Goal: Task Accomplishment & Management: Manage account settings

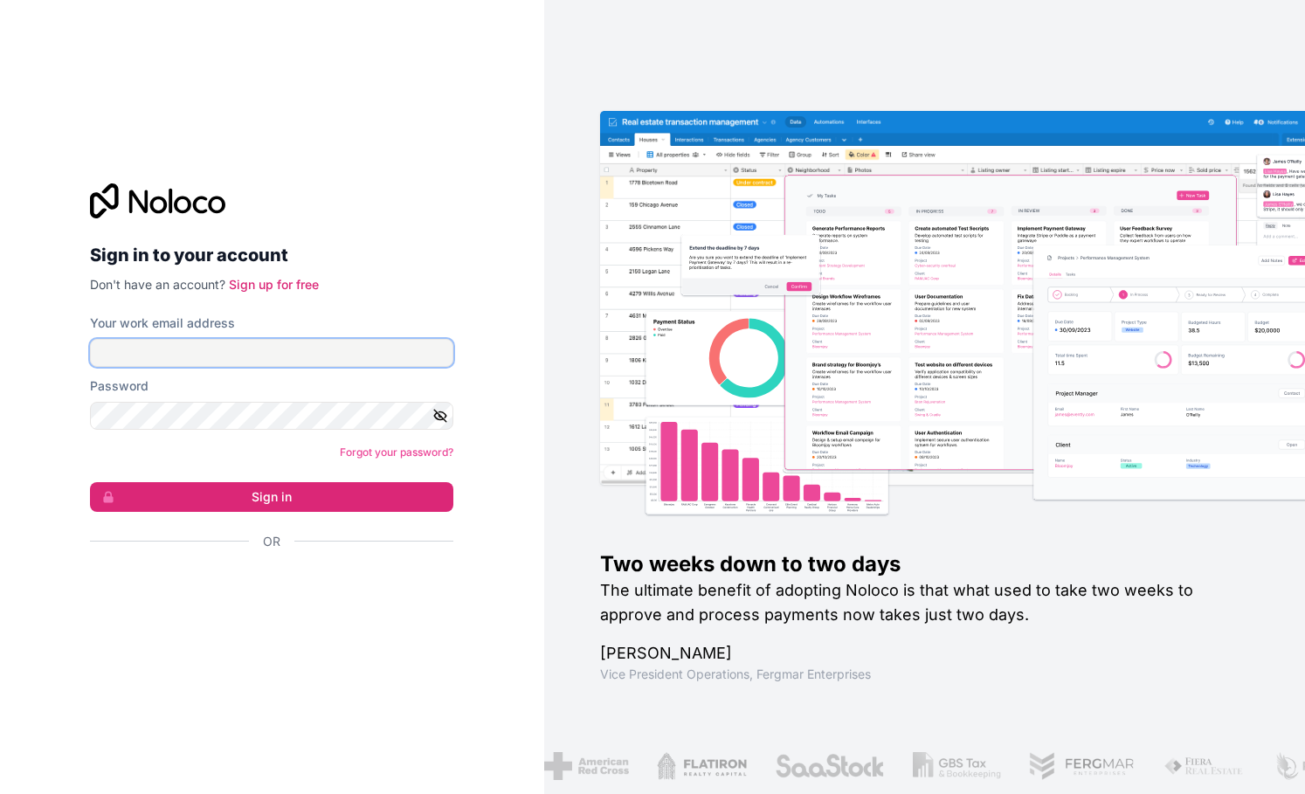
type input "[PERSON_NAME][EMAIL_ADDRESS][DOMAIN_NAME]"
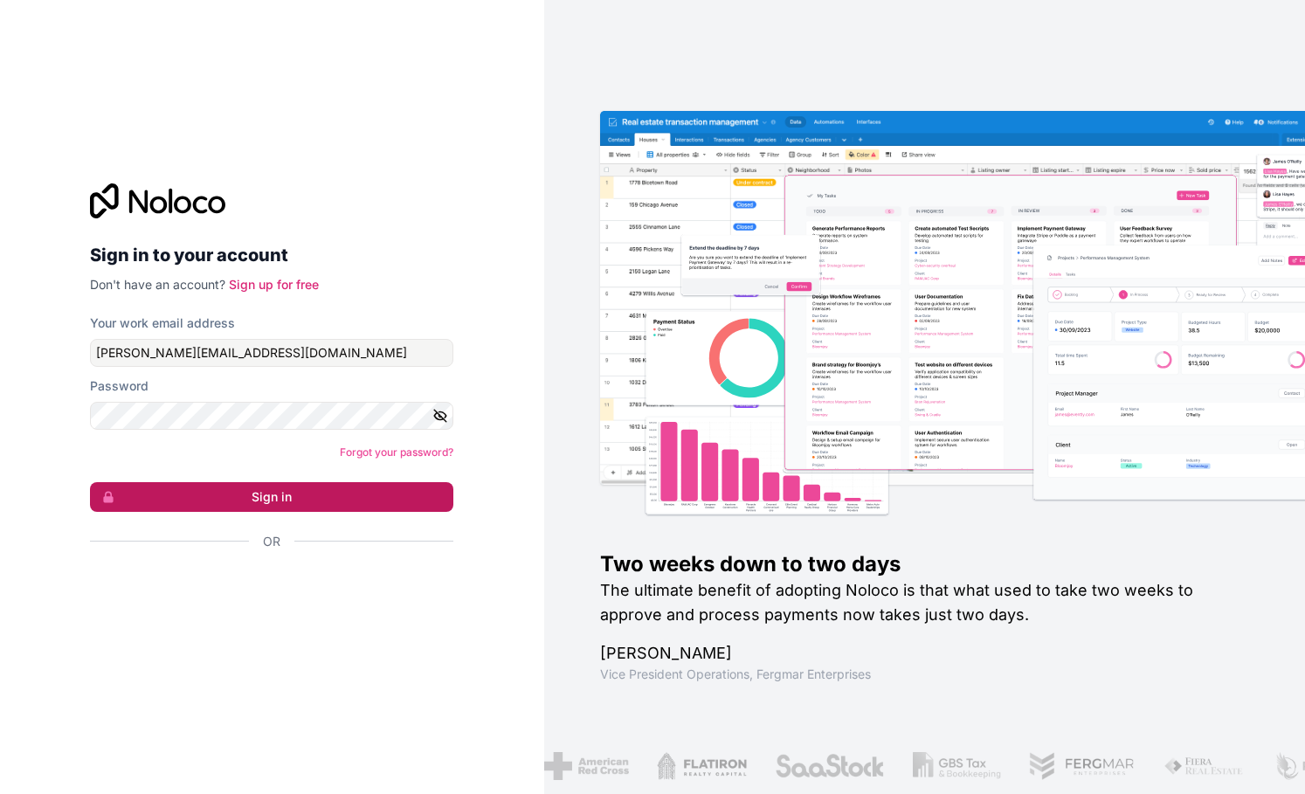
click at [390, 509] on button "Sign in" at bounding box center [271, 497] width 363 height 30
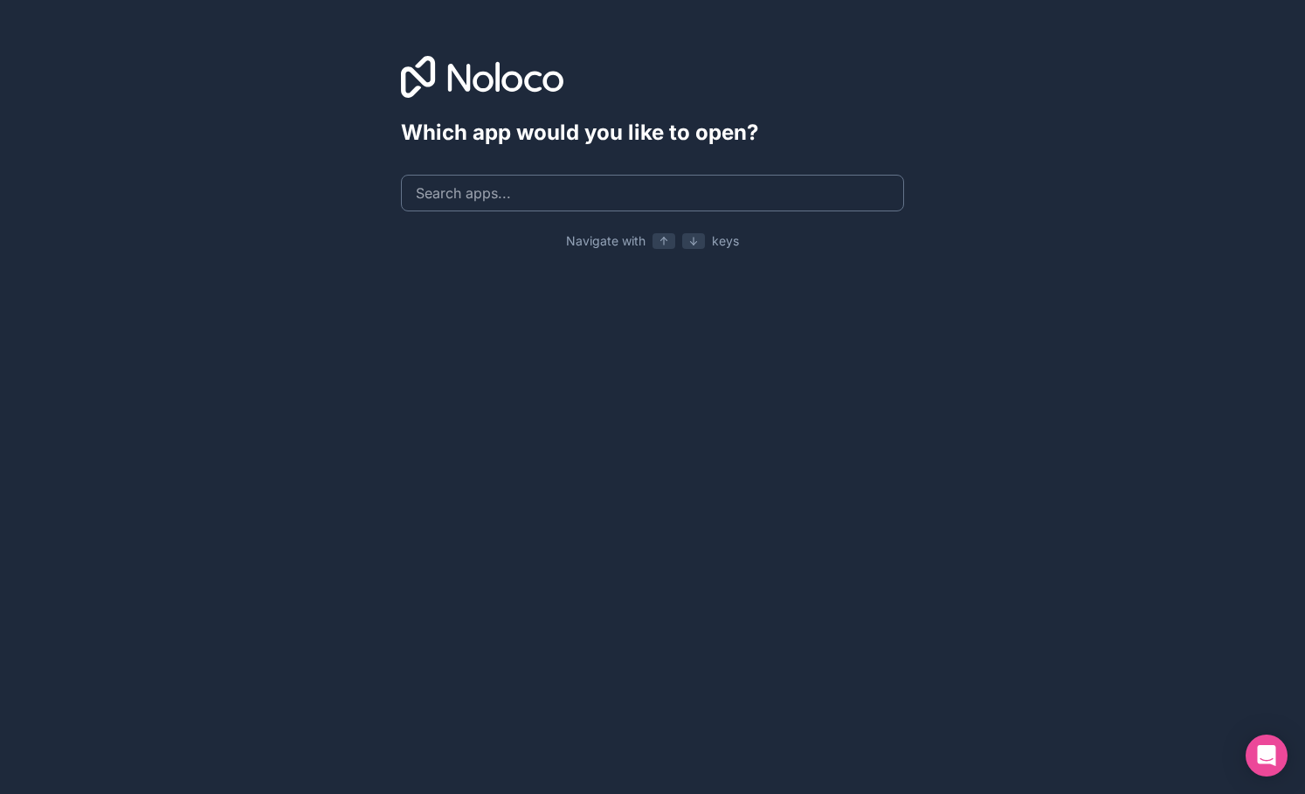
type input "h"
type input "the family connection"
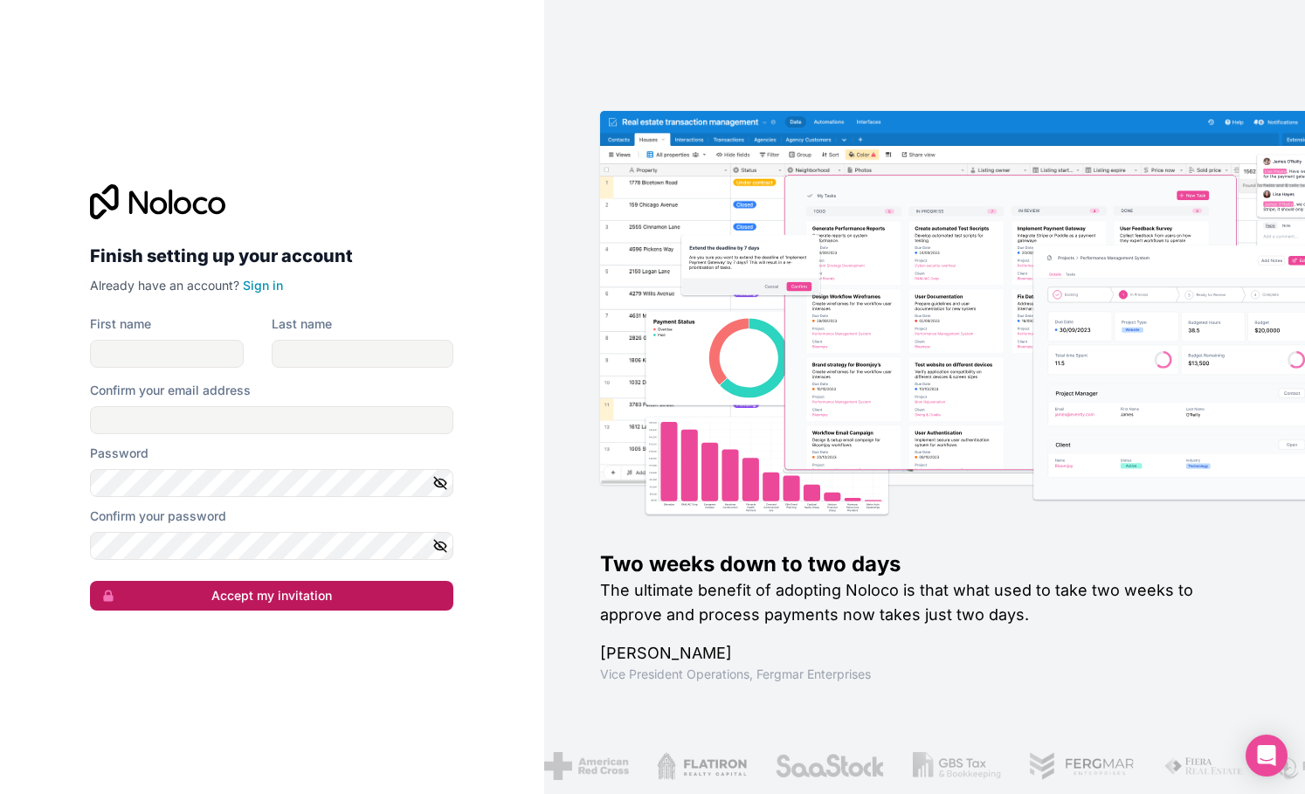
click at [294, 600] on button "Accept my invitation" at bounding box center [271, 596] width 363 height 30
click at [267, 284] on link "Sign in" at bounding box center [263, 285] width 40 height 15
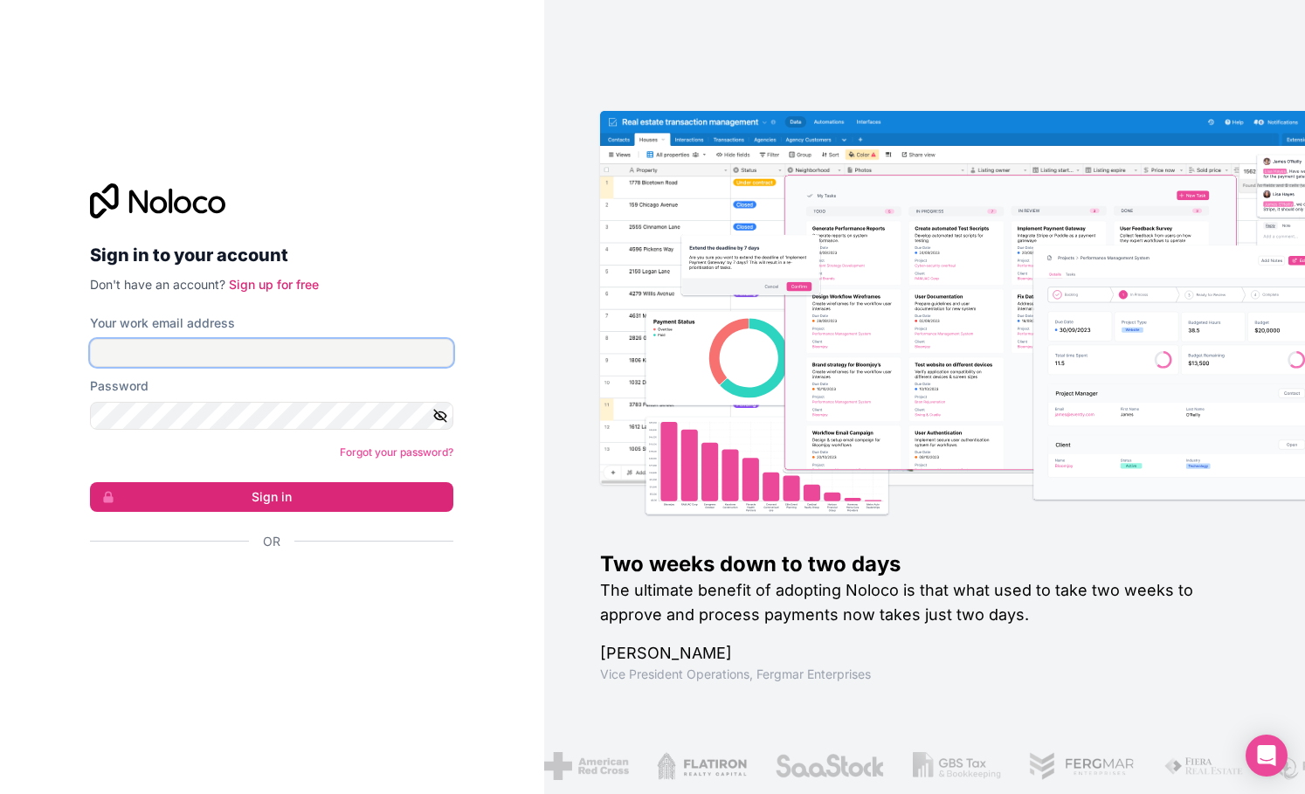
type input "[PERSON_NAME][EMAIL_ADDRESS][DOMAIN_NAME]"
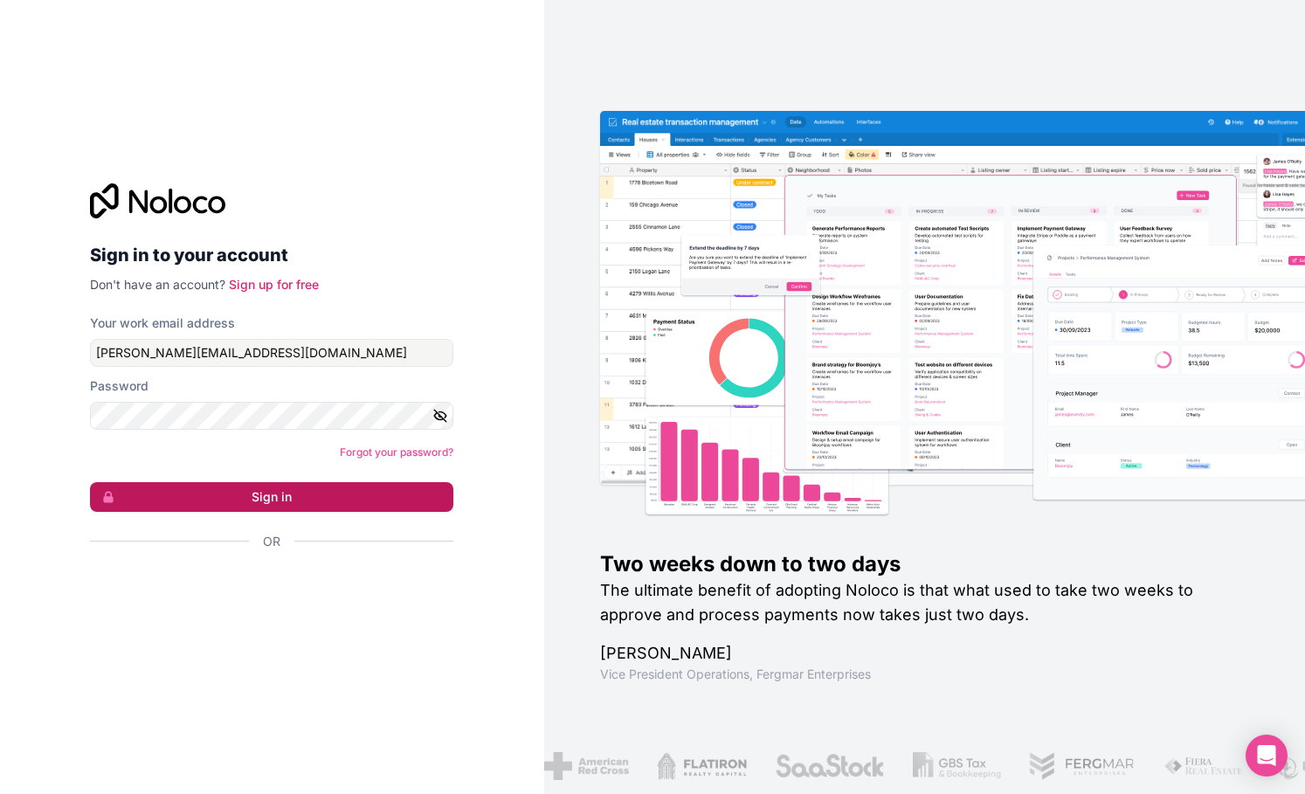
click at [390, 494] on button "Sign in" at bounding box center [271, 497] width 363 height 30
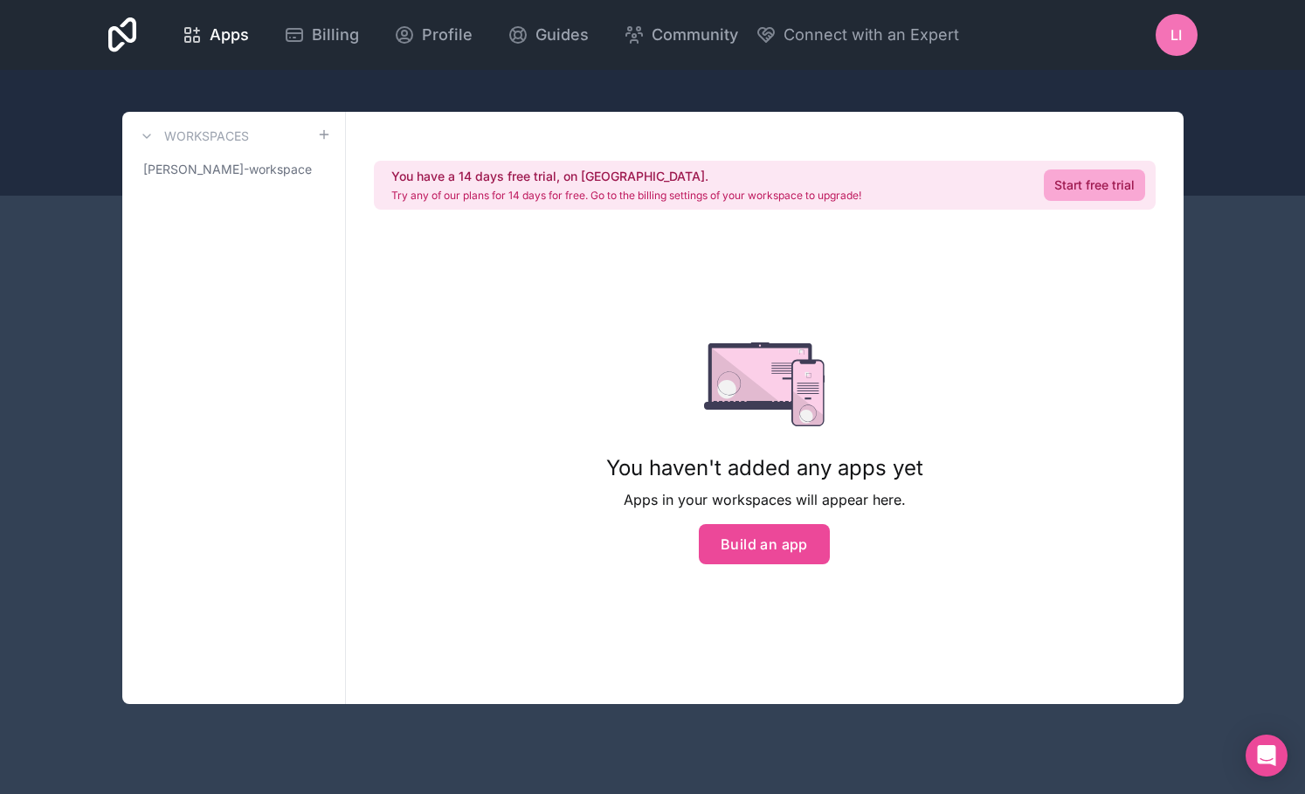
click at [1186, 35] on div "LI" at bounding box center [1177, 35] width 42 height 42
click at [1056, 495] on div "You have a 14 days free trial, on [GEOGRAPHIC_DATA]. Try any of our plans for 1…" at bounding box center [765, 408] width 838 height 592
click at [278, 166] on span "[PERSON_NAME]-workspace" at bounding box center [223, 169] width 160 height 17
click at [473, 27] on span "Profile" at bounding box center [447, 35] width 51 height 24
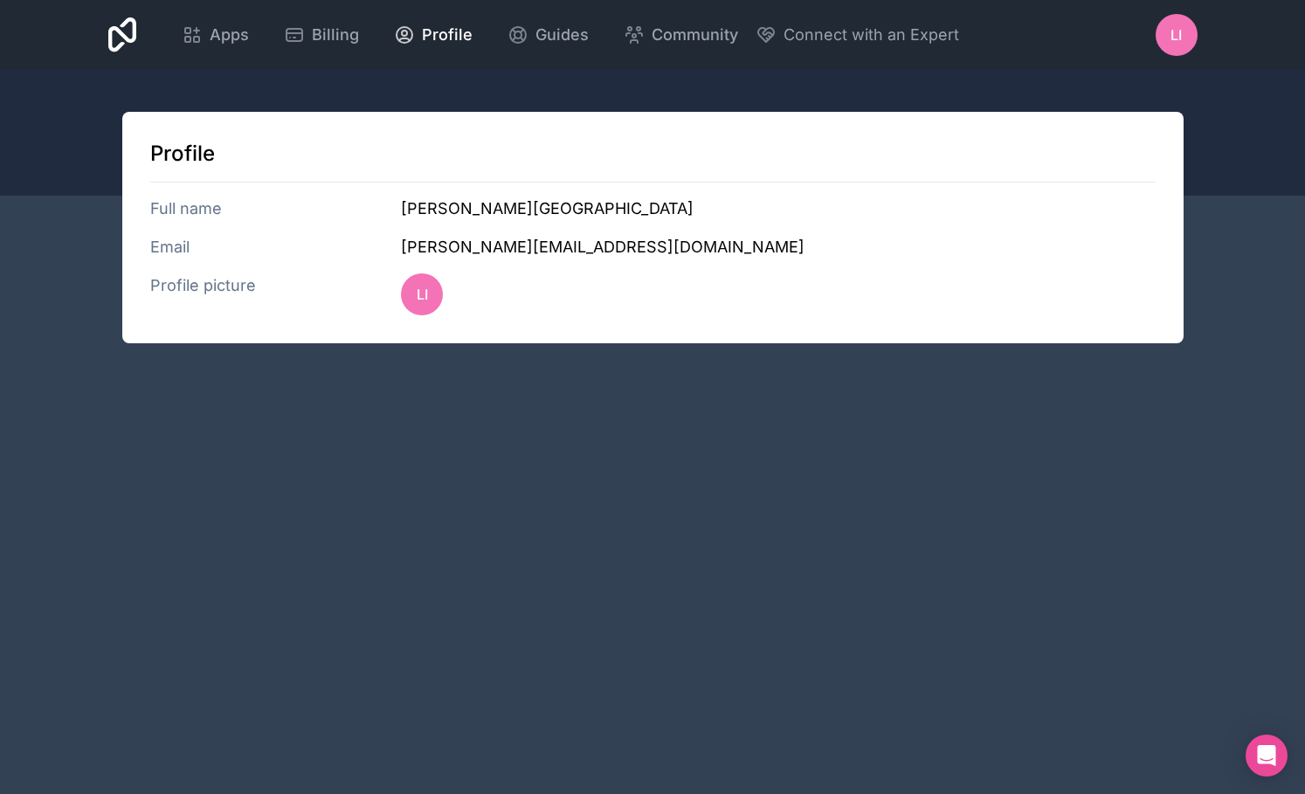
click at [1175, 31] on span "LI" at bounding box center [1176, 34] width 11 height 21
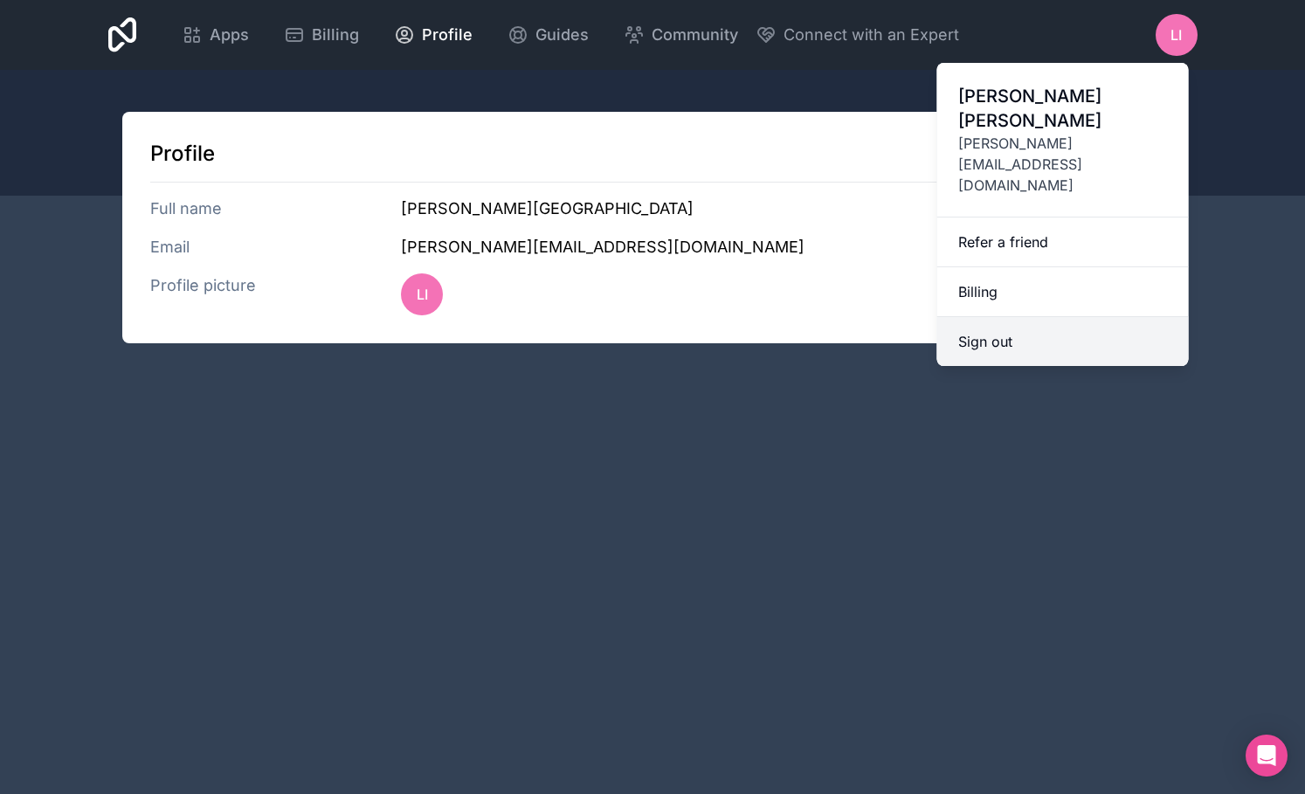
click at [1004, 317] on button "Sign out" at bounding box center [1064, 341] width 252 height 49
